Goal: Check status: Check status

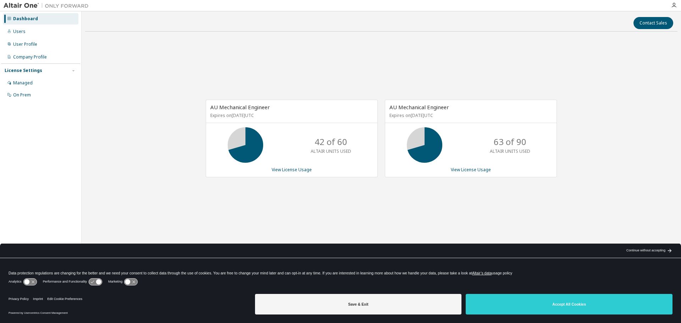
click at [117, 198] on div "AU Mechanical Engineer Expires on January 1, 2026 UTC 42 of 60 ALTAIR UNITS USE…" at bounding box center [381, 142] width 592 height 210
